Goal: Use online tool/utility: Utilize a website feature to perform a specific function

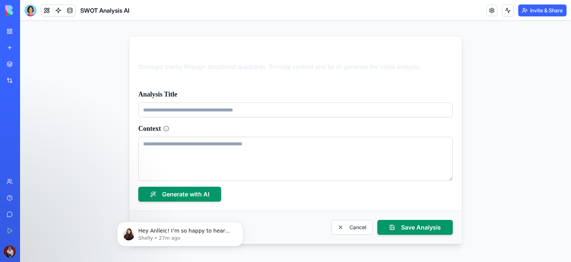
click at [28, 32] on div "My Workspace" at bounding box center [23, 31] width 10 height 7
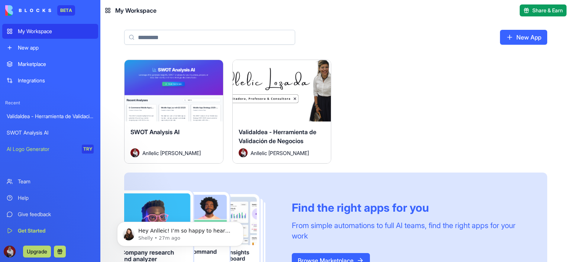
click at [280, 89] on button "Launch" at bounding box center [282, 90] width 56 height 15
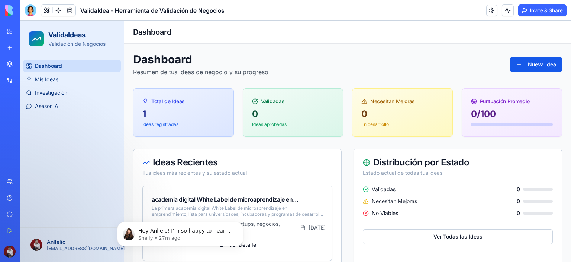
scroll to position [16, 0]
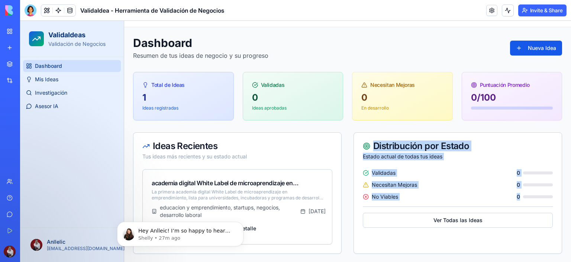
click at [344, 246] on div "Ideas Recientes Tus ideas más recientes y su estado actual academia digital Whi…" at bounding box center [347, 192] width 429 height 121
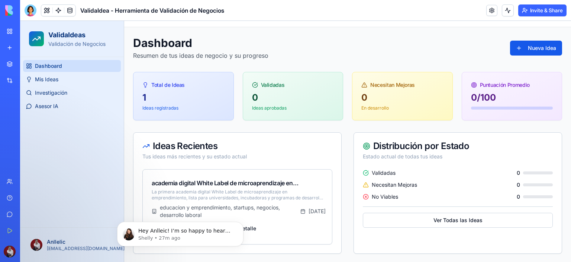
click at [337, 43] on div "Dashboard Resumen de tus ideas de negocio y su progreso Nueva Idea" at bounding box center [347, 48] width 429 height 24
